Goal: Find specific page/section: Find specific page/section

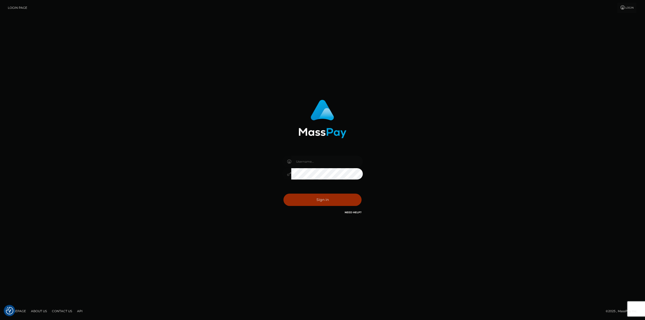
type input "taylor.cm"
click at [332, 200] on button "Sign in" at bounding box center [323, 200] width 78 height 12
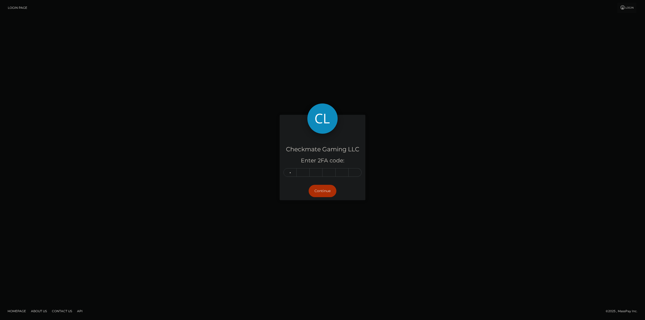
type input "0"
type input "1"
type input "4"
type input "0"
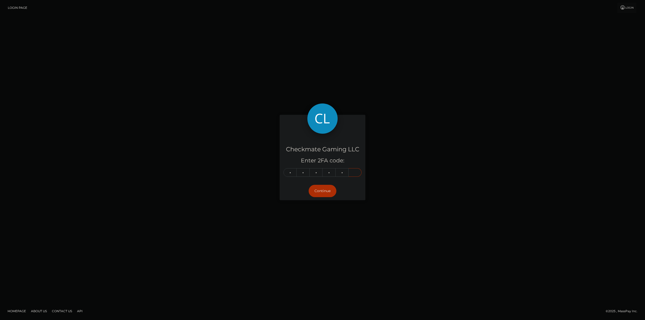
type input "2"
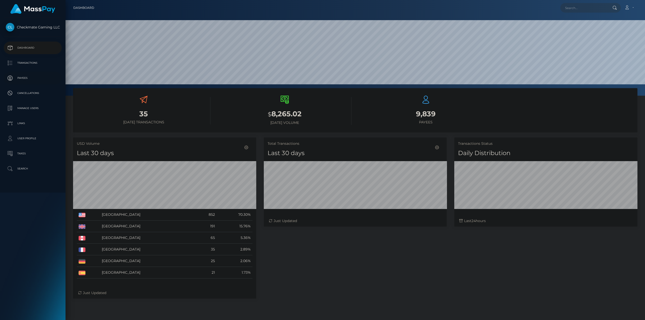
scroll to position [89, 183]
drag, startPoint x: 0, startPoint y: 0, endPoint x: 31, endPoint y: 72, distance: 78.6
click at [32, 72] on link "Payees" at bounding box center [33, 78] width 58 height 13
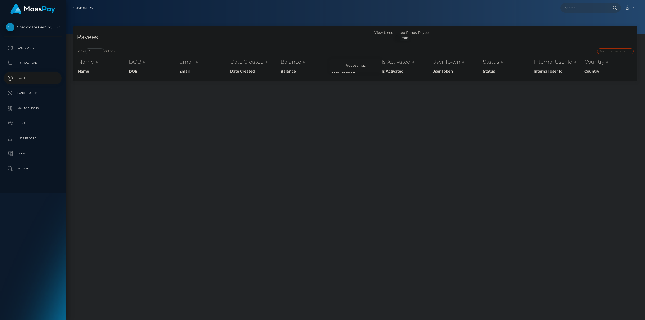
click at [615, 51] on input "search" at bounding box center [615, 51] width 37 height 6
paste input "45274"
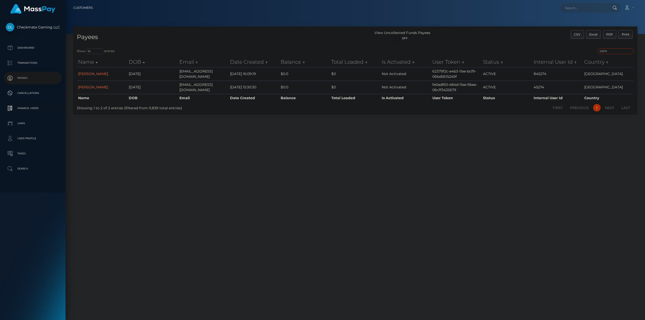
type input "45274"
click at [95, 85] on link "Gregory Ogiste" at bounding box center [93, 87] width 30 height 5
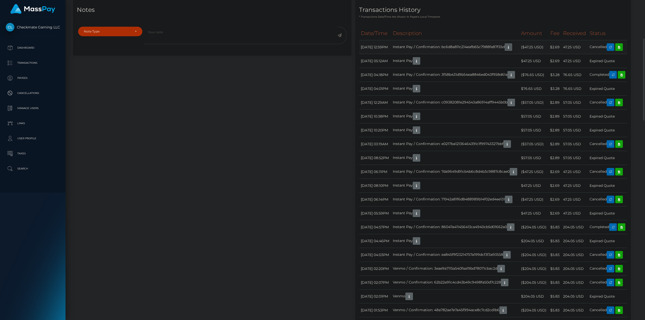
scroll to position [61, 183]
